Goal: Transaction & Acquisition: Purchase product/service

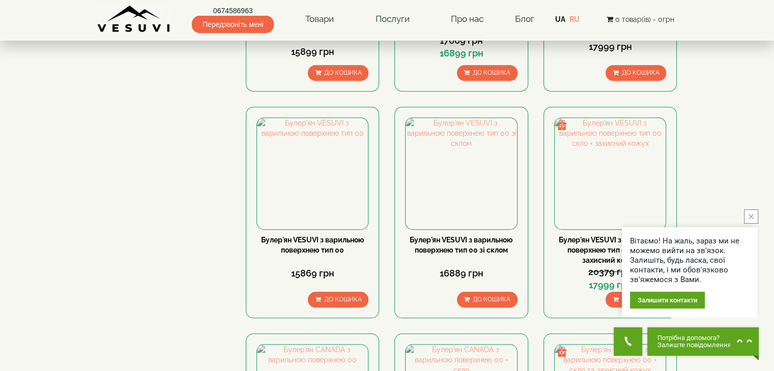
scroll to position [665, 0]
click at [751, 213] on button "close button" at bounding box center [751, 217] width 14 height 14
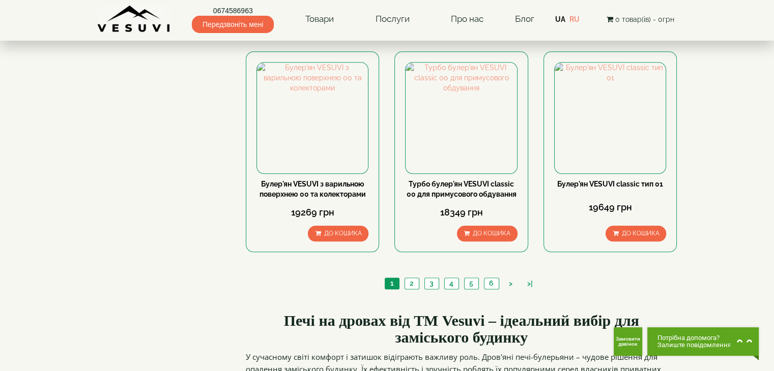
scroll to position [1175, 0]
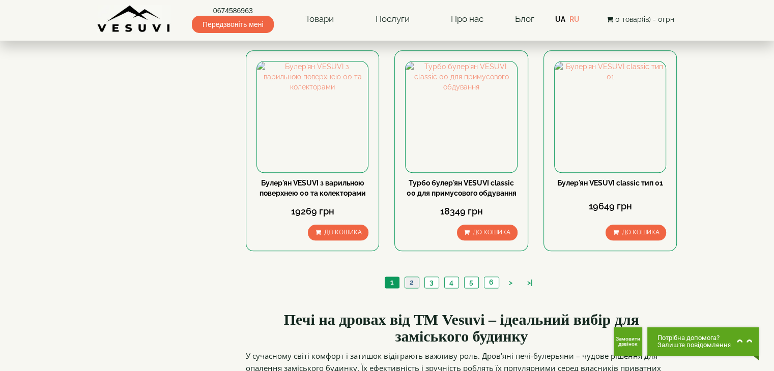
click at [412, 277] on link "2" at bounding box center [411, 282] width 14 height 11
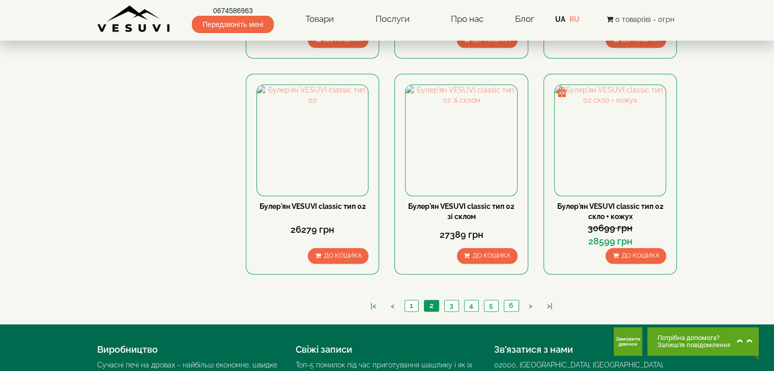
scroll to position [1142, 0]
click at [451, 301] on link "3" at bounding box center [451, 306] width 14 height 11
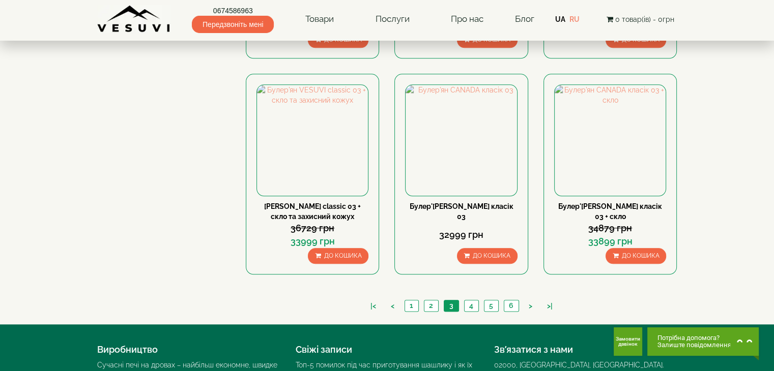
scroll to position [1189, 0]
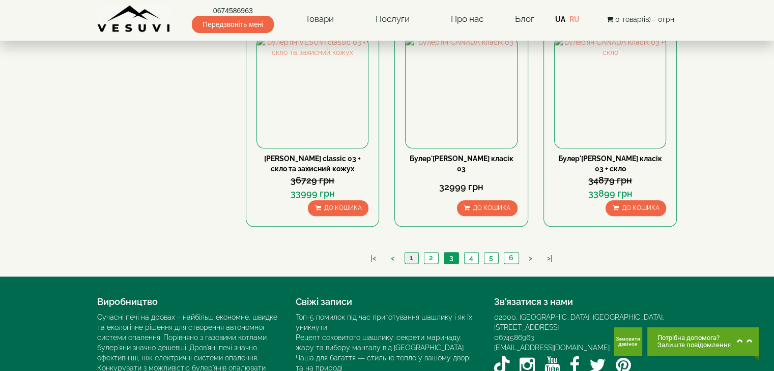
click at [411, 253] on link "1" at bounding box center [411, 258] width 14 height 11
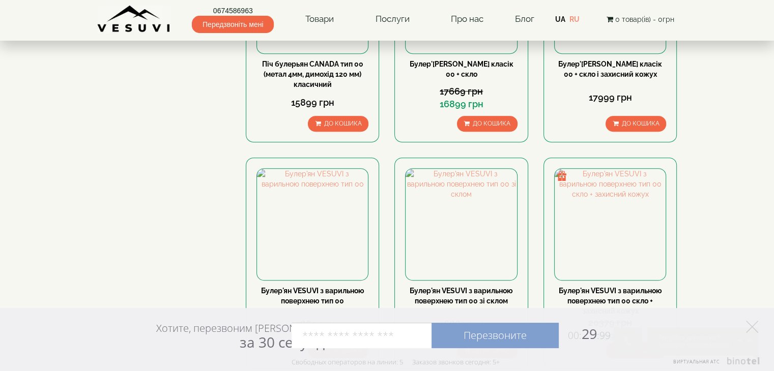
scroll to position [615, 0]
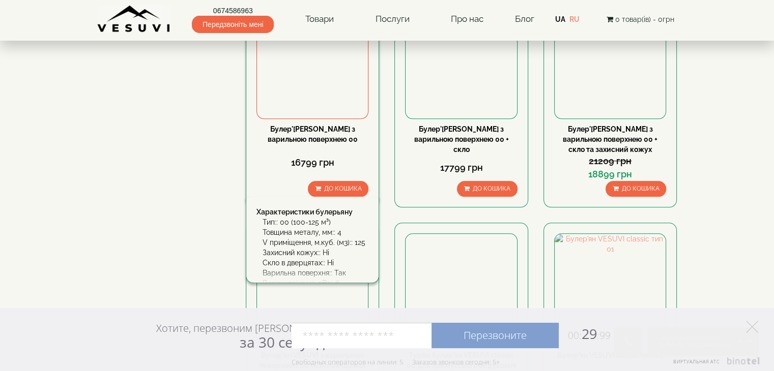
scroll to position [1002, 0]
